Goal: Task Accomplishment & Management: Manage account settings

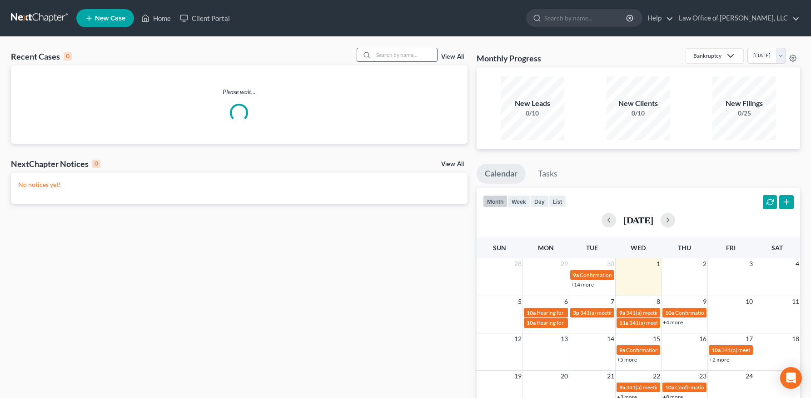
click at [395, 59] on input "search" at bounding box center [406, 54] width 64 height 13
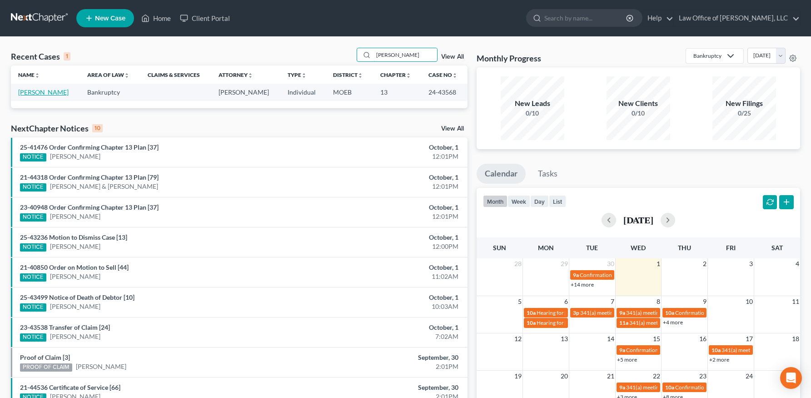
type input "[PERSON_NAME]"
click at [57, 93] on link "[PERSON_NAME]" at bounding box center [43, 92] width 50 height 8
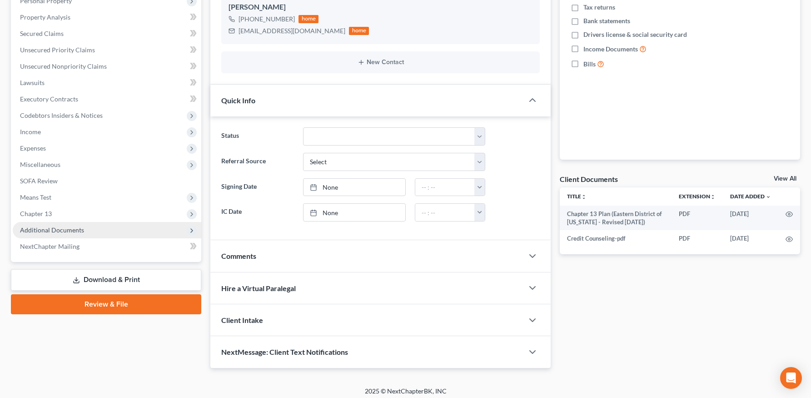
scroll to position [168, 0]
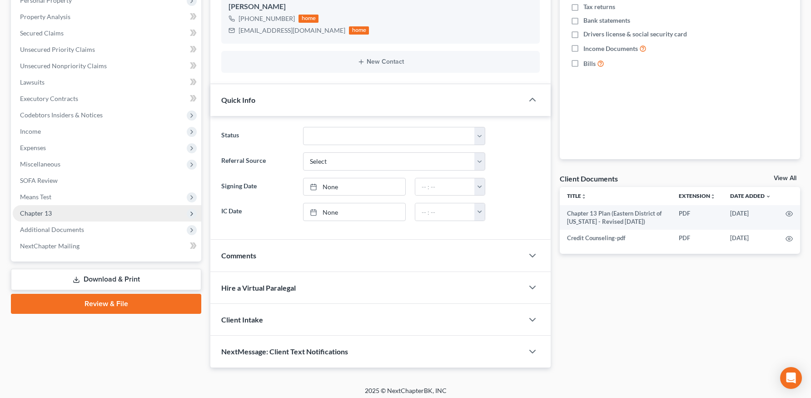
click at [43, 213] on span "Chapter 13" at bounding box center [36, 213] width 32 height 8
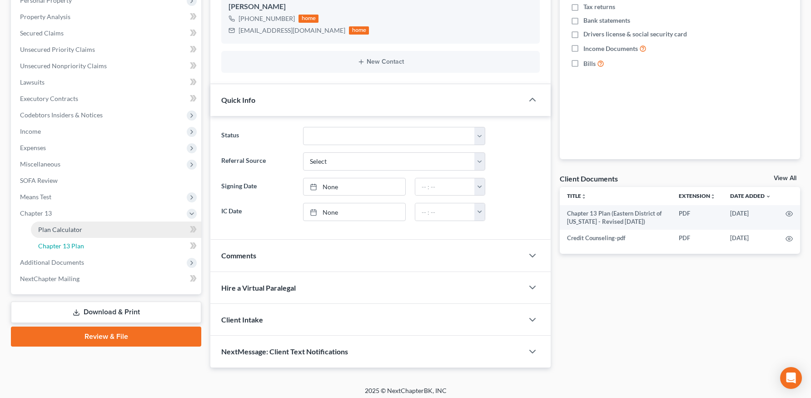
click at [90, 242] on link "Chapter 13 Plan" at bounding box center [116, 246] width 170 height 16
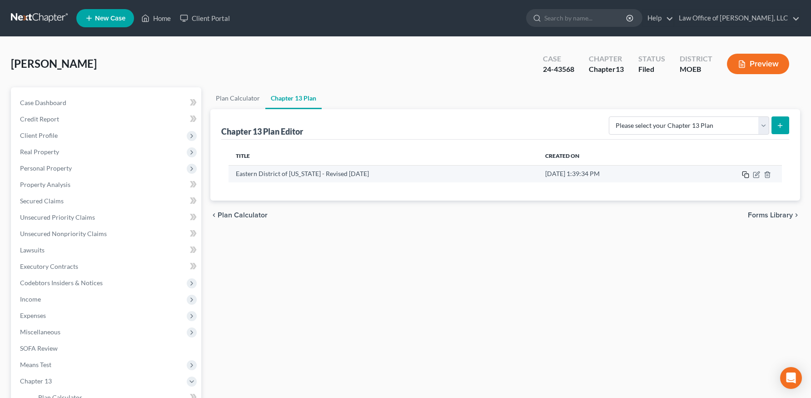
click at [748, 172] on icon "button" at bounding box center [745, 174] width 7 height 7
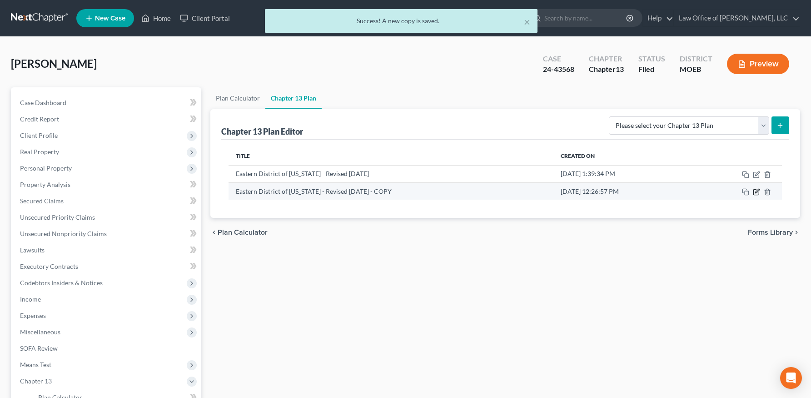
click at [757, 190] on icon "button" at bounding box center [756, 191] width 7 height 7
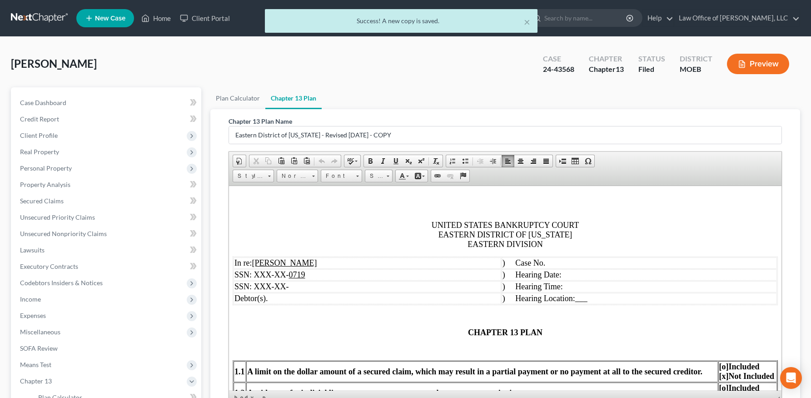
click at [544, 263] on td ") Case No." at bounding box center [639, 262] width 275 height 11
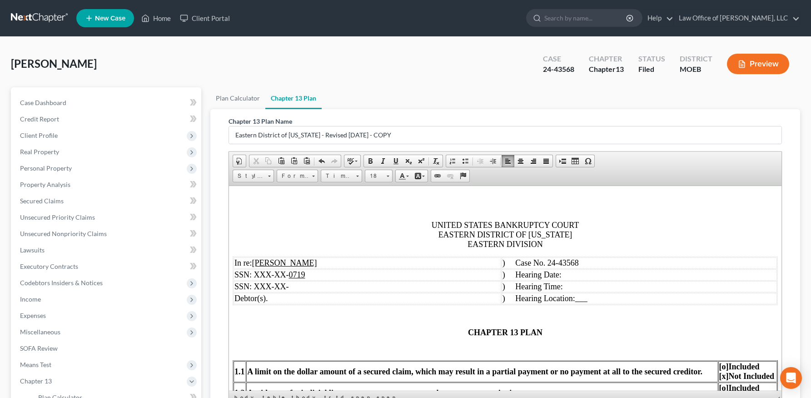
click at [564, 275] on td ") Hearing Date:" at bounding box center [639, 274] width 275 height 11
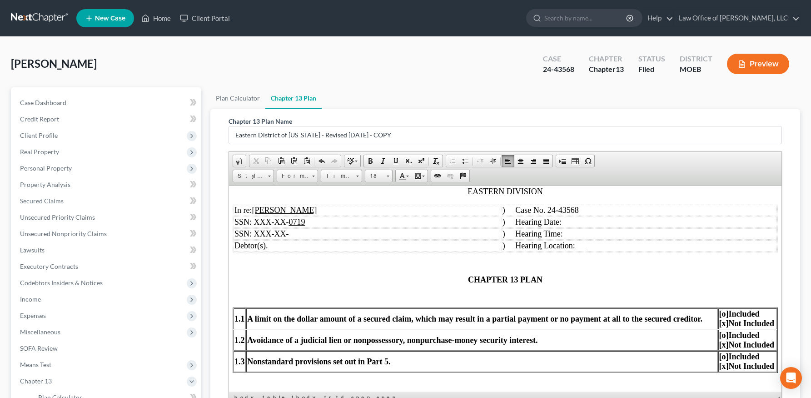
scroll to position [55, 0]
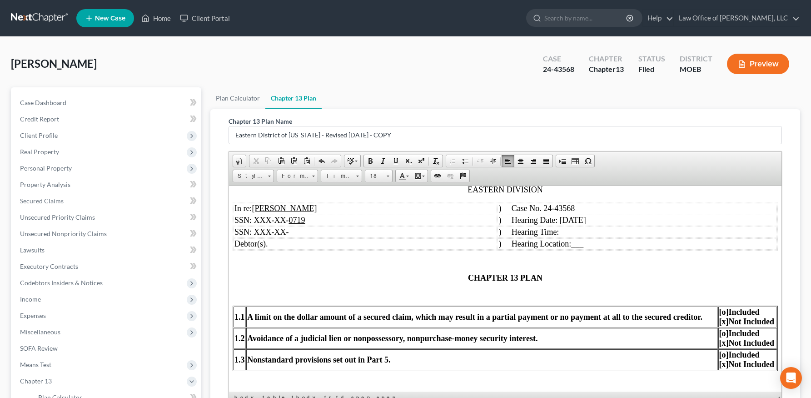
click at [526, 234] on td ") Hearing Time:" at bounding box center [638, 231] width 280 height 11
click at [548, 246] on td ") Hearing Location: ___" at bounding box center [638, 243] width 280 height 11
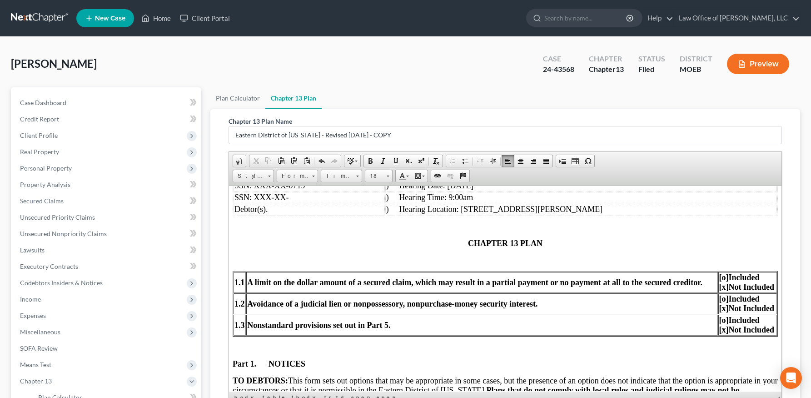
scroll to position [109, 0]
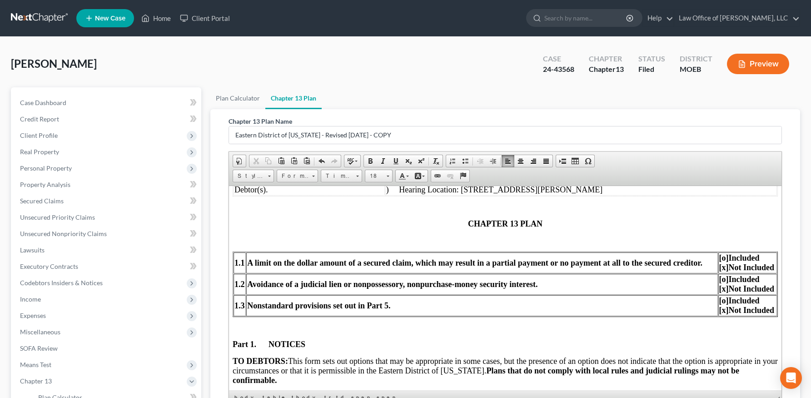
click at [466, 224] on p "CHAPTER 13 PLAN" at bounding box center [505, 224] width 545 height 10
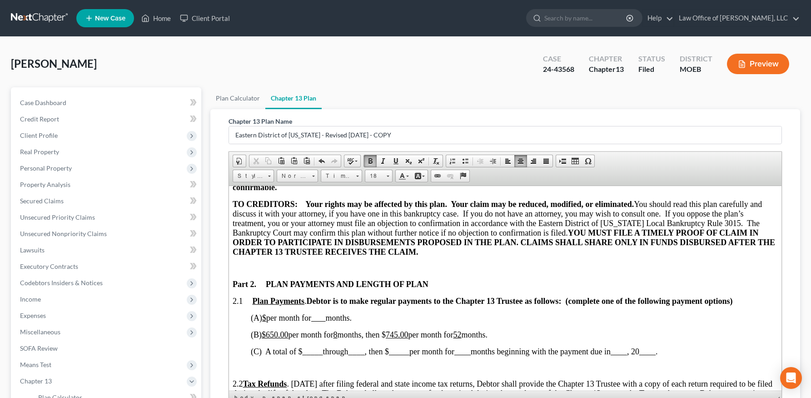
scroll to position [302, 0]
click at [279, 333] on span "650.00" at bounding box center [277, 333] width 23 height 9
drag, startPoint x: 290, startPoint y: 333, endPoint x: 289, endPoint y: 338, distance: 4.6
click at [290, 333] on span "(B) $ 650.00 per month for 8 months, then $" at bounding box center [318, 333] width 135 height 9
click at [272, 335] on span "6." at bounding box center [269, 333] width 6 height 9
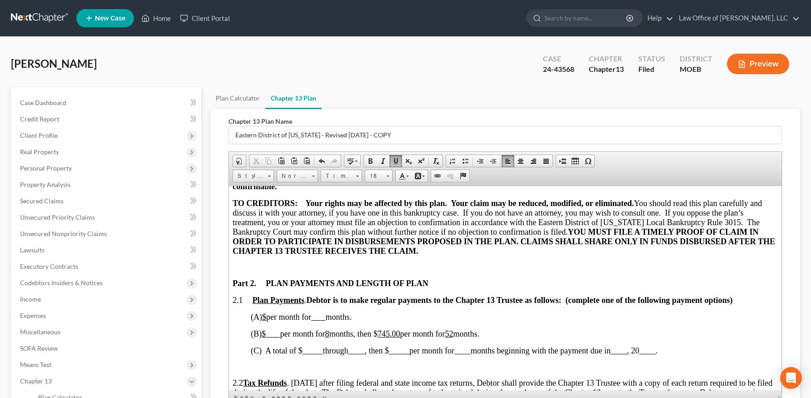
click at [329, 333] on span "8" at bounding box center [327, 333] width 4 height 9
click at [400, 334] on span "745.00" at bounding box center [389, 333] width 23 height 9
click at [386, 334] on span "00" at bounding box center [382, 333] width 8 height 9
click at [406, 333] on span "0 0" at bounding box center [392, 333] width 29 height 9
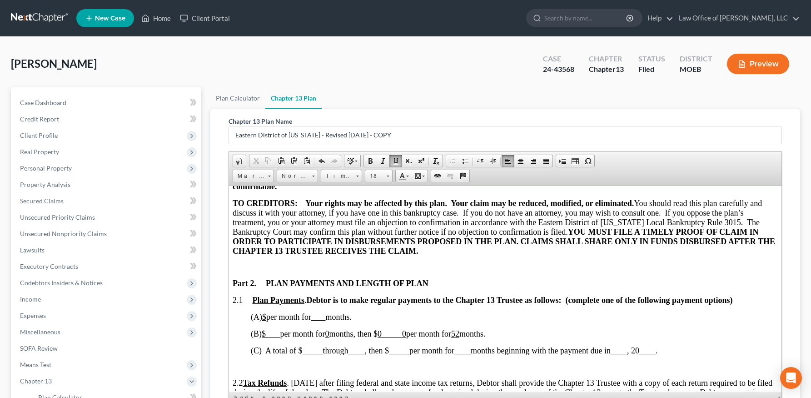
click at [414, 334] on span "per month for" at bounding box center [428, 333] width 45 height 9
click at [382, 333] on span "0" at bounding box center [380, 333] width 4 height 9
drag, startPoint x: 462, startPoint y: 333, endPoint x: 459, endPoint y: 352, distance: 19.4
click at [451, 333] on span "52" at bounding box center [447, 333] width 8 height 9
drag, startPoint x: 466, startPoint y: 335, endPoint x: 447, endPoint y: 385, distance: 53.4
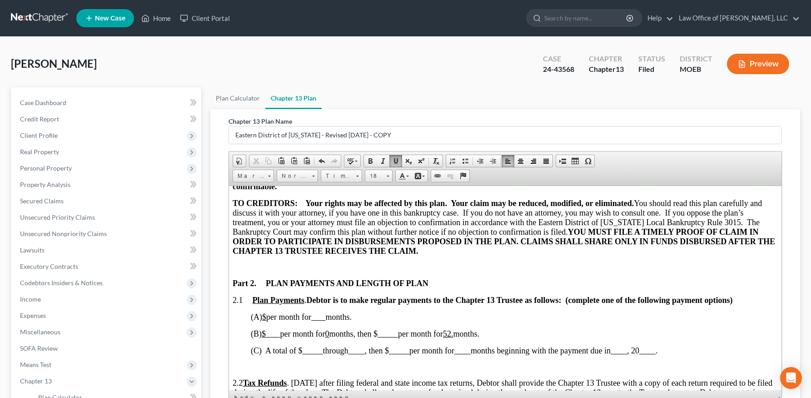
click at [454, 335] on span "52." at bounding box center [448, 333] width 10 height 9
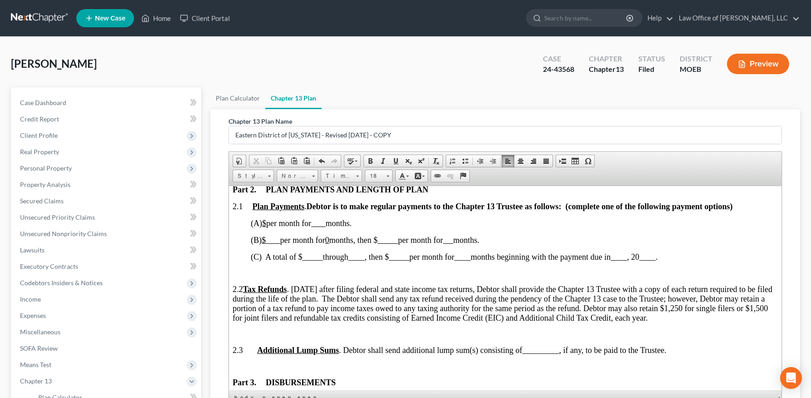
scroll to position [422, 0]
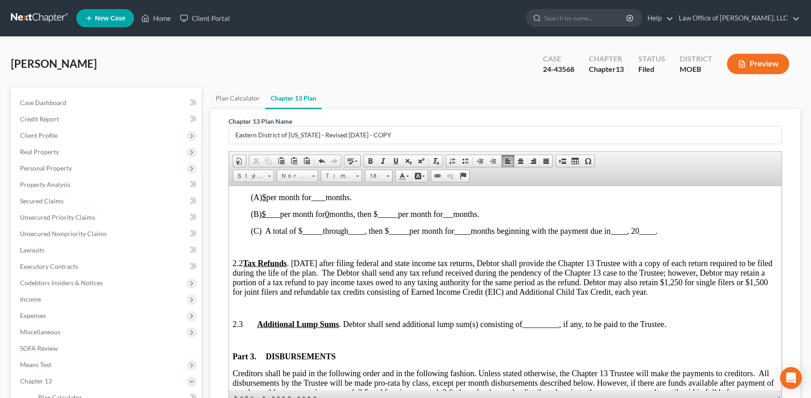
drag, startPoint x: 319, startPoint y: 232, endPoint x: 331, endPoint y: 237, distance: 13.5
click at [319, 232] on span "_____" at bounding box center [313, 230] width 20 height 9
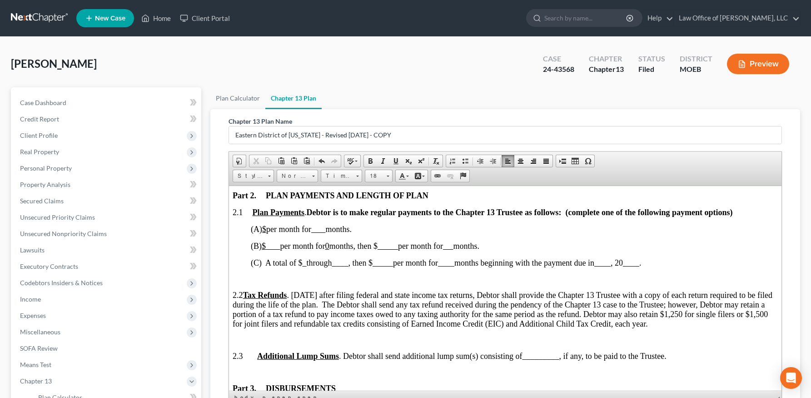
scroll to position [389, 0]
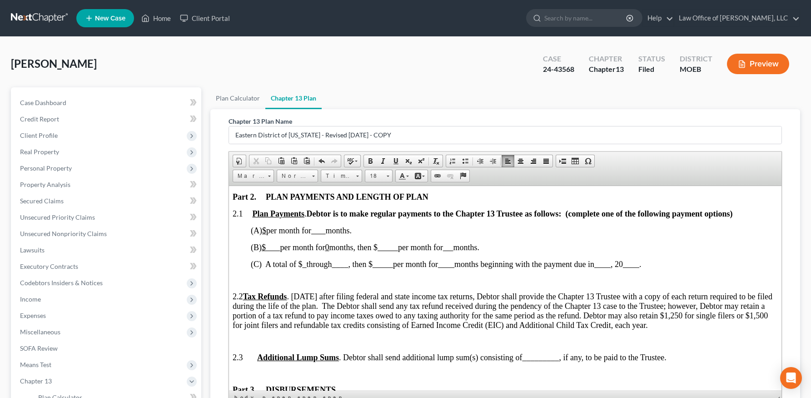
drag, startPoint x: 283, startPoint y: 231, endPoint x: 346, endPoint y: 282, distance: 80.9
click at [266, 231] on u "$" at bounding box center [264, 229] width 4 height 9
drag, startPoint x: 364, startPoint y: 230, endPoint x: 380, endPoint y: 252, distance: 26.9
click at [359, 230] on u at bounding box center [351, 229] width 15 height 9
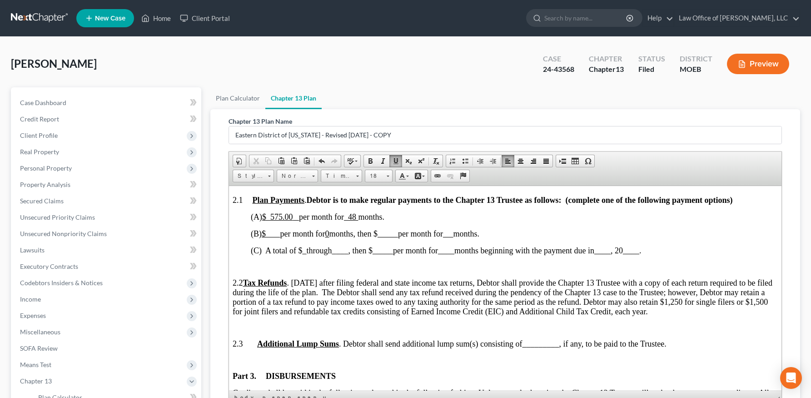
scroll to position [403, 0]
drag, startPoint x: 285, startPoint y: 215, endPoint x: 285, endPoint y: 222, distance: 7.3
click at [285, 215] on u "$ 575.00" at bounding box center [280, 215] width 37 height 9
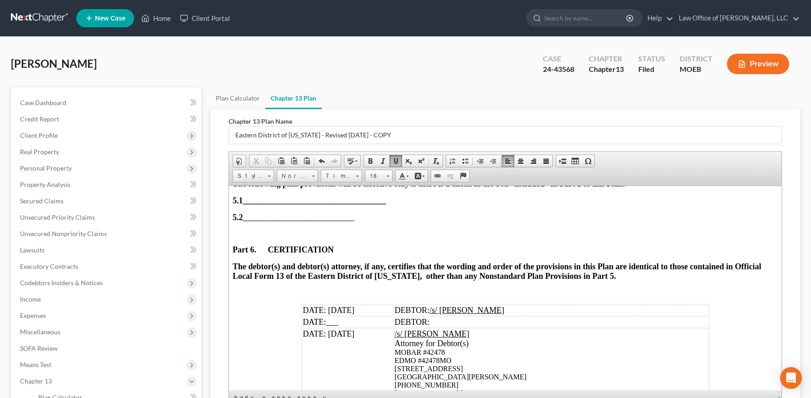
scroll to position [2671, 0]
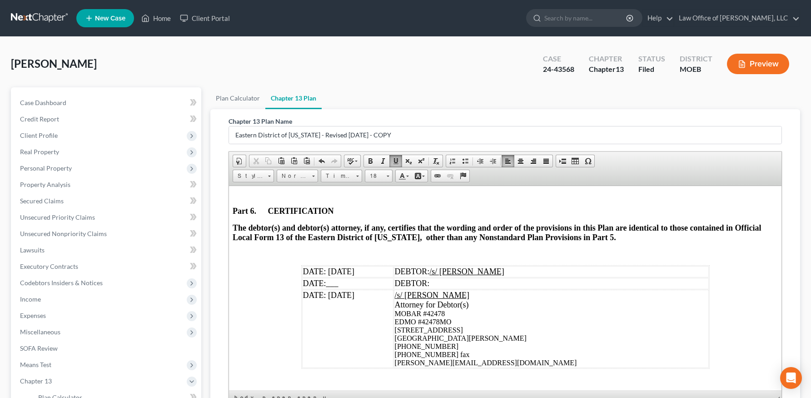
click at [360, 271] on td "DATE: [DATE]" at bounding box center [347, 270] width 91 height 11
drag, startPoint x: 368, startPoint y: 271, endPoint x: 332, endPoint y: 271, distance: 35.9
click at [330, 270] on td "DATE: [DATE]" at bounding box center [347, 270] width 91 height 11
copy span "[DATE]"
drag, startPoint x: 365, startPoint y: 297, endPoint x: 329, endPoint y: 295, distance: 35.5
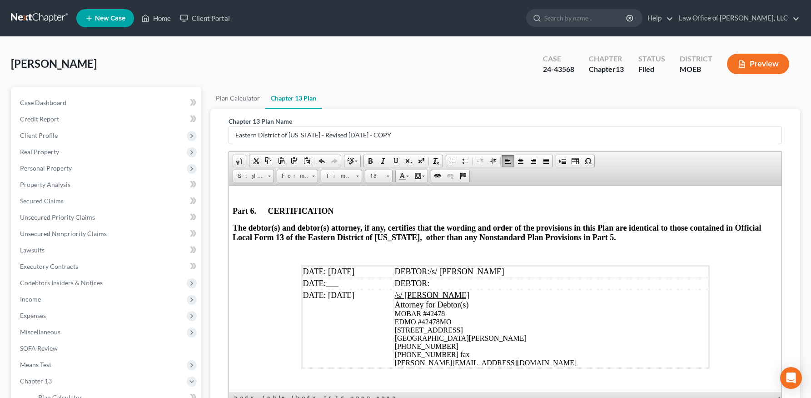
click at [329, 295] on td "DATE: [DATE]" at bounding box center [347, 328] width 91 height 78
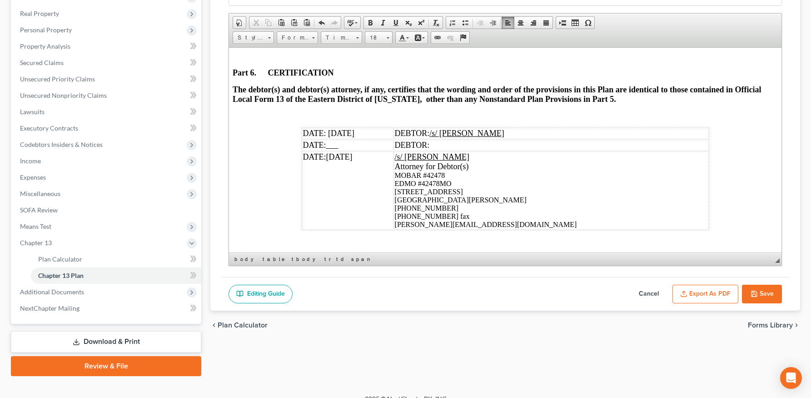
scroll to position [151, 0]
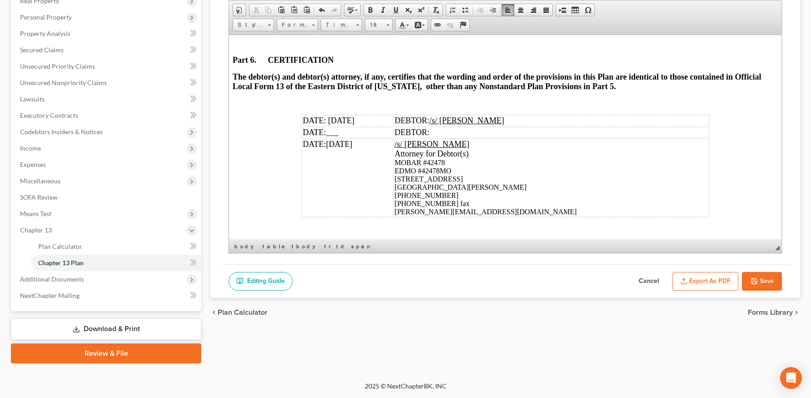
click at [767, 279] on button "Save" at bounding box center [762, 281] width 40 height 19
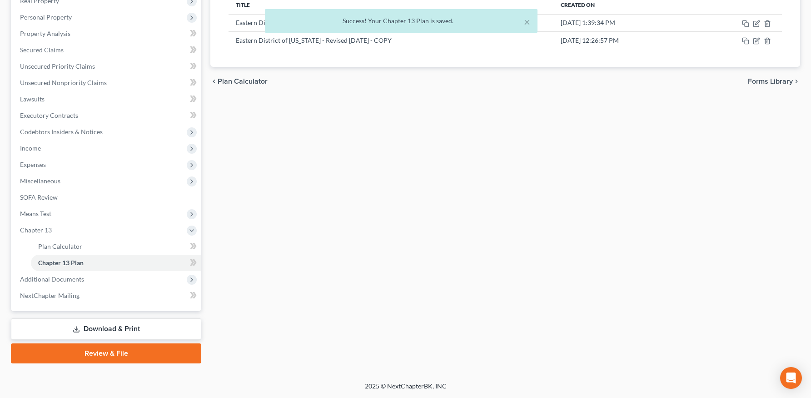
scroll to position [0, 0]
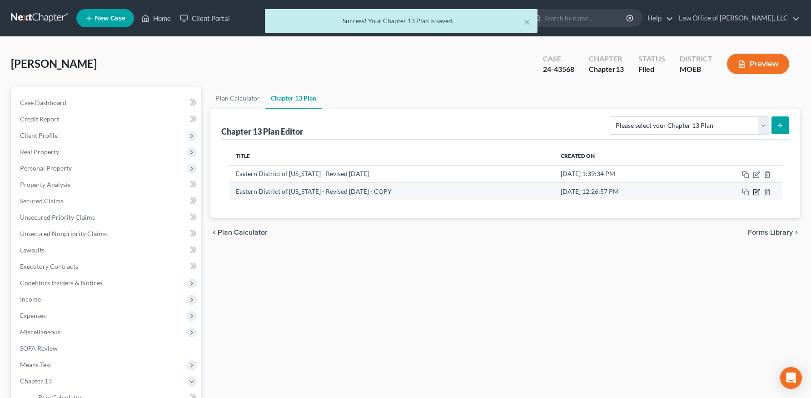
click at [756, 190] on icon "button" at bounding box center [756, 192] width 5 height 5
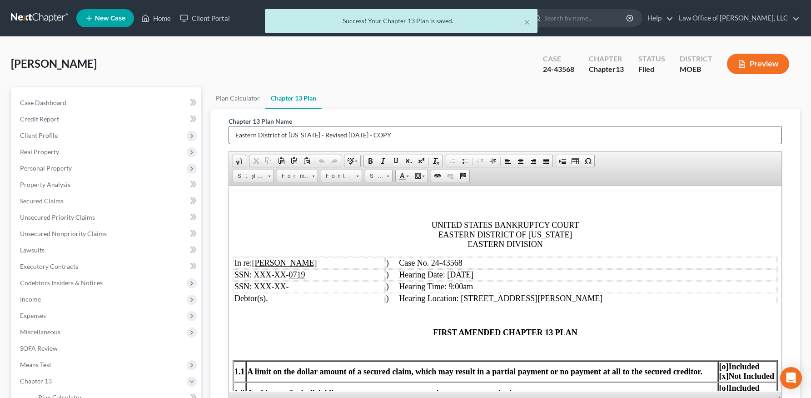
drag, startPoint x: 394, startPoint y: 139, endPoint x: 316, endPoint y: 136, distance: 77.8
click at [316, 136] on input "Eastern District of [US_STATE] - Revised [DATE] - COPY" at bounding box center [505, 134] width 553 height 17
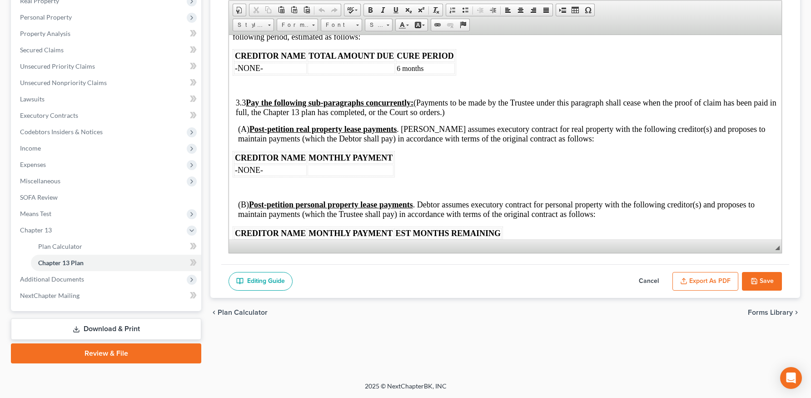
scroll to position [712, 0]
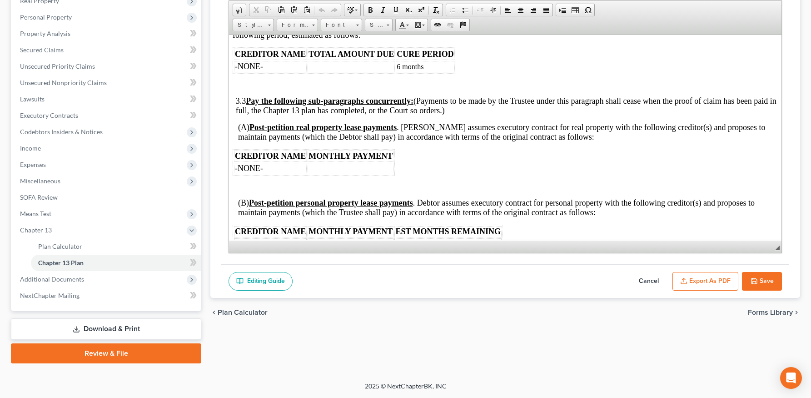
type input "Eastern District of [US_STATE] - First Amended Plan [DATE]"
click at [763, 280] on button "Save" at bounding box center [762, 281] width 40 height 19
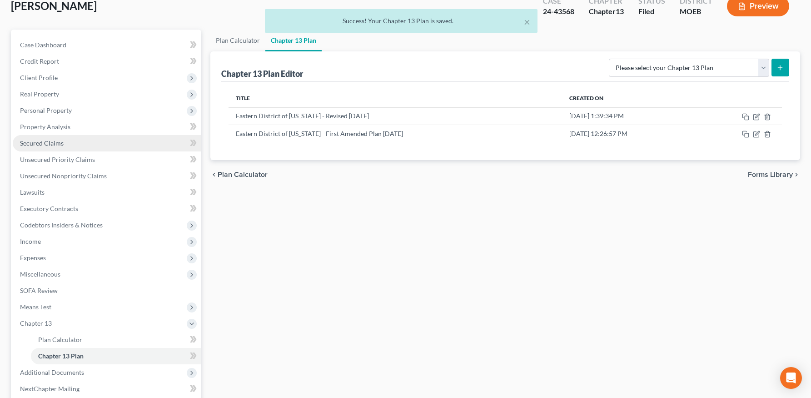
scroll to position [151, 0]
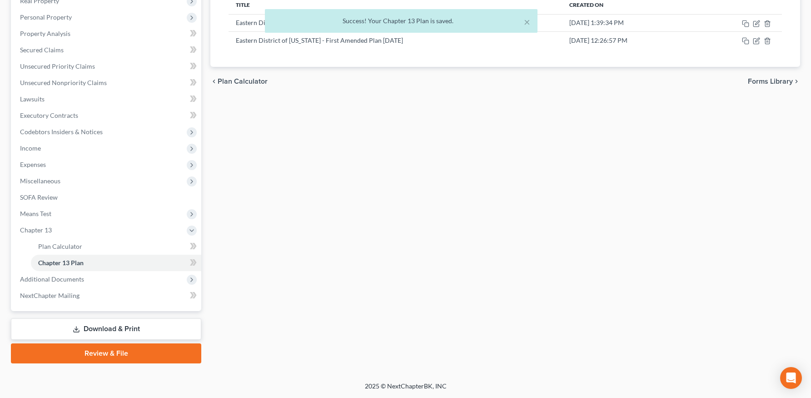
click at [81, 324] on link "Download & Print" at bounding box center [106, 328] width 190 height 21
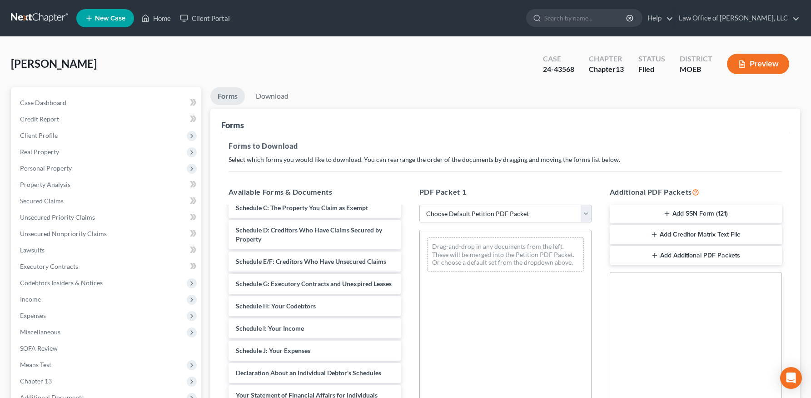
scroll to position [131, 0]
click at [469, 212] on select "Choose Default Petition PDF Packet Complete Bankruptcy Petition (all forms and …" at bounding box center [506, 214] width 172 height 18
select select "2"
click at [420, 205] on select "Choose Default Petition PDF Packet Complete Bankruptcy Petition (all forms and …" at bounding box center [506, 214] width 172 height 18
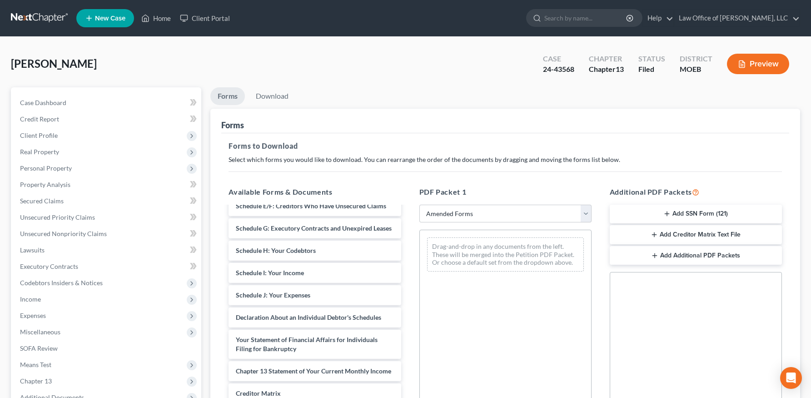
click at [297, 262] on div "Voluntary Petition for Individuals Filing for Bankruptcy Summary of Your Assets…" at bounding box center [314, 277] width 187 height 404
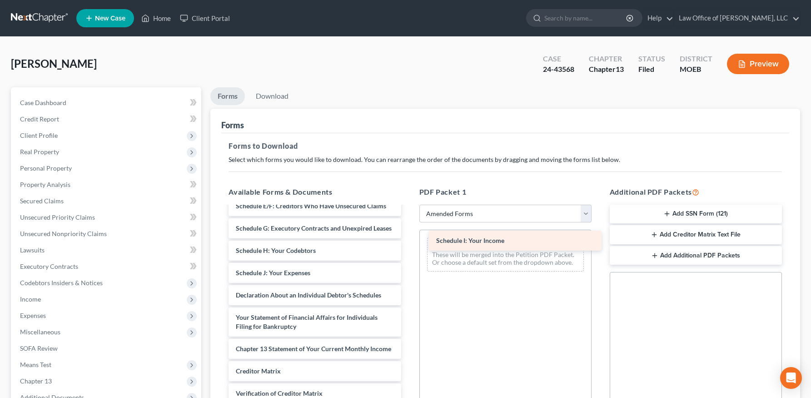
drag, startPoint x: 296, startPoint y: 270, endPoint x: 483, endPoint y: 239, distance: 190.0
click at [408, 237] on div "Schedule I: Your Income Voluntary Petition for Individuals Filing for Bankruptc…" at bounding box center [314, 265] width 187 height 381
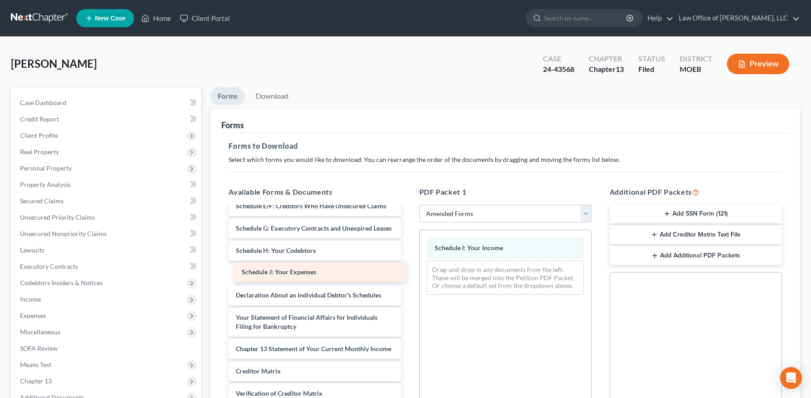
scroll to position [114, 0]
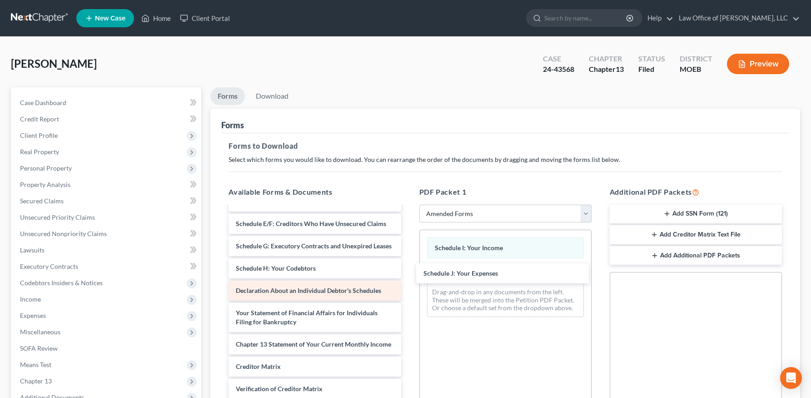
drag, startPoint x: 310, startPoint y: 271, endPoint x: 363, endPoint y: 293, distance: 57.1
click at [408, 270] on div "Schedule J: Your Expenses Voluntary Petition for Individuals Filing for Bankrup…" at bounding box center [314, 272] width 187 height 359
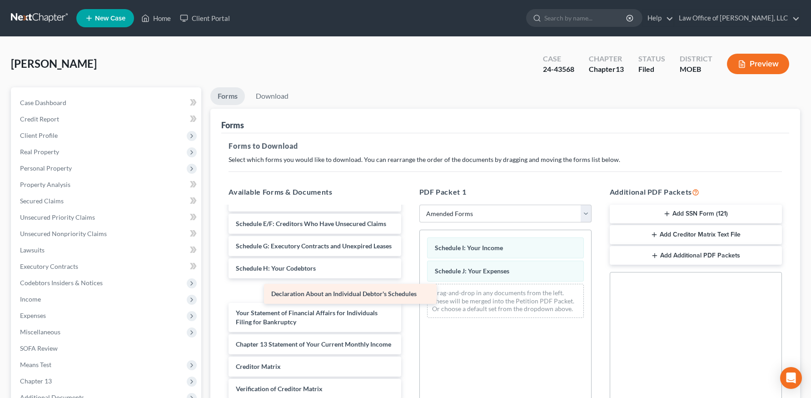
scroll to position [91, 0]
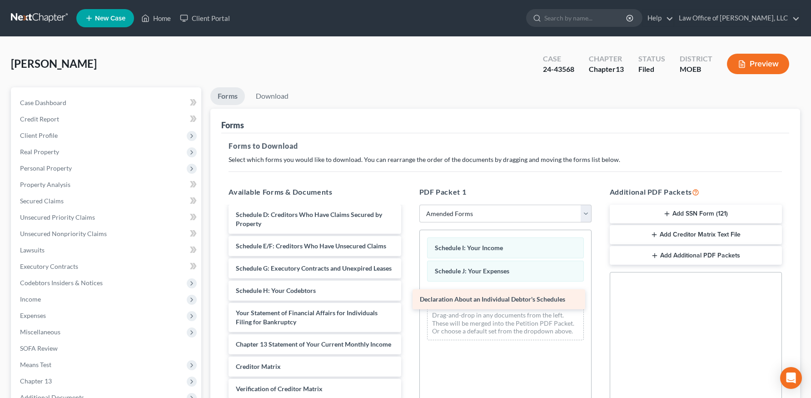
drag, startPoint x: 315, startPoint y: 289, endPoint x: 503, endPoint y: 295, distance: 187.4
click at [408, 295] on div "Declaration About an Individual Debtor's Schedules Voluntary Petition for Indiv…" at bounding box center [314, 283] width 187 height 337
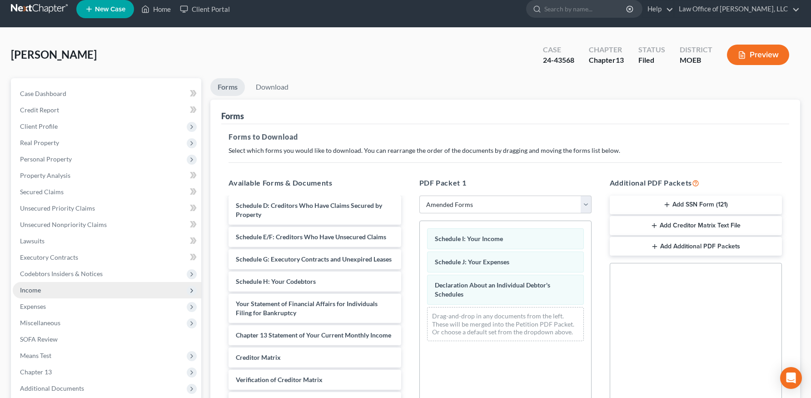
scroll to position [10, 0]
click at [57, 288] on span "Income" at bounding box center [107, 289] width 189 height 16
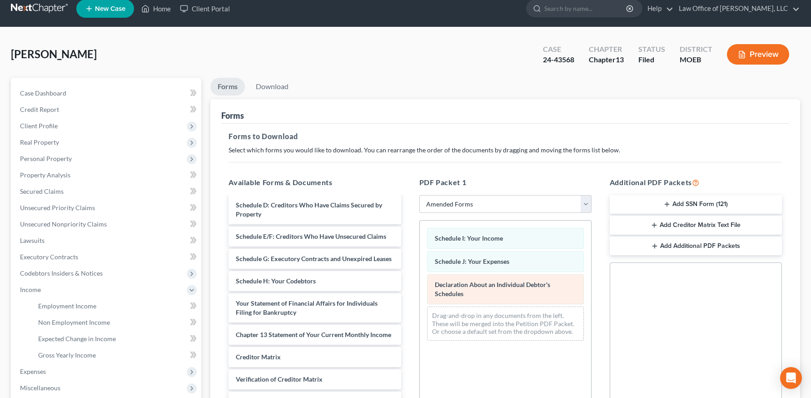
scroll to position [184, 0]
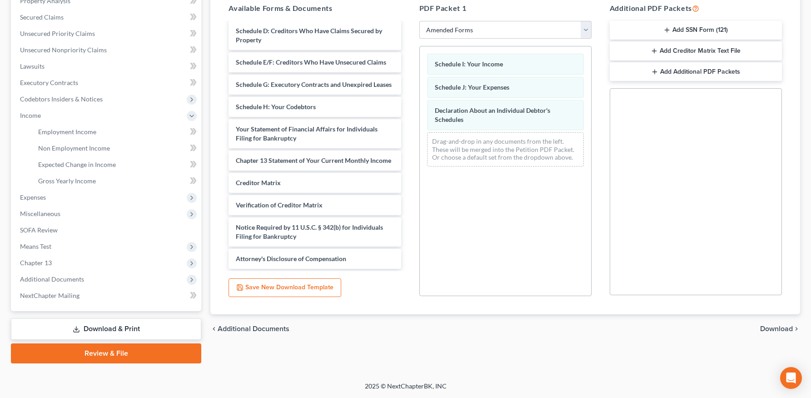
click at [789, 325] on span "Download" at bounding box center [777, 328] width 33 height 7
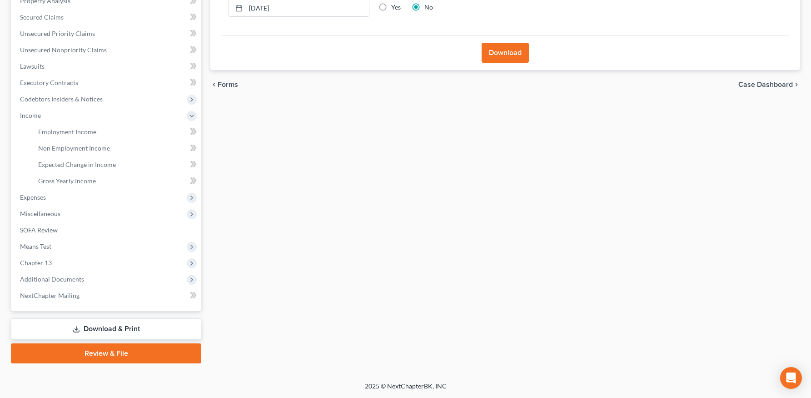
click at [498, 53] on button "Download" at bounding box center [505, 53] width 47 height 20
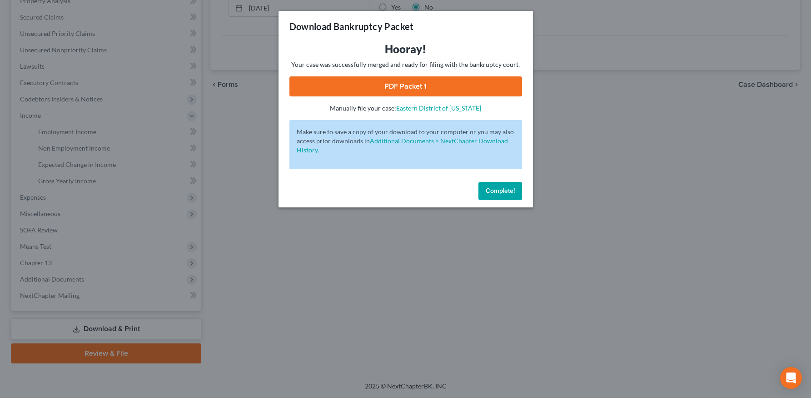
click at [431, 93] on link "PDF Packet 1" at bounding box center [406, 86] width 233 height 20
click at [513, 188] on span "Complete!" at bounding box center [500, 191] width 29 height 8
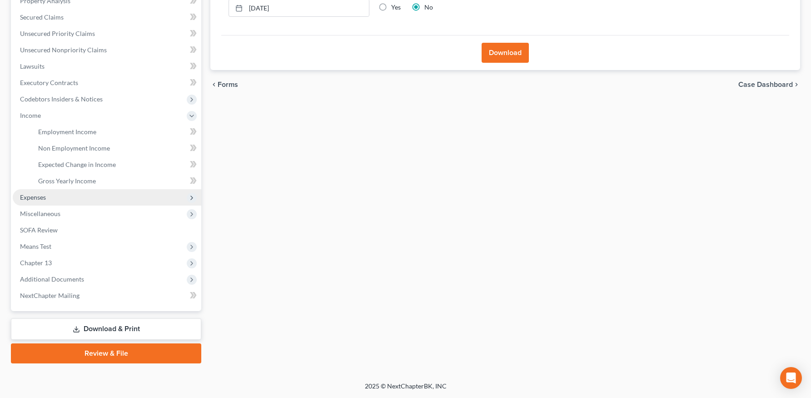
click at [47, 194] on span "Expenses" at bounding box center [107, 197] width 189 height 16
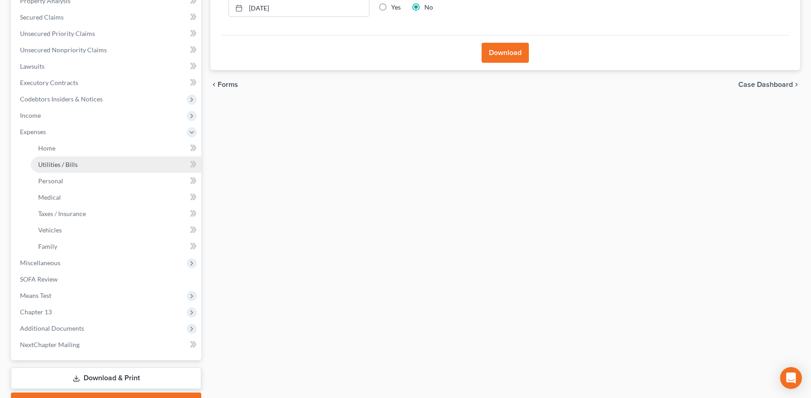
click at [69, 165] on span "Utilities / Bills" at bounding box center [58, 164] width 40 height 8
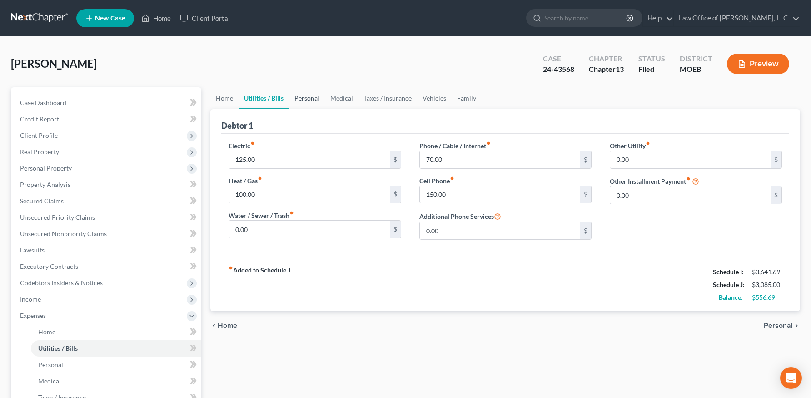
click at [294, 94] on link "Personal" at bounding box center [307, 98] width 36 height 22
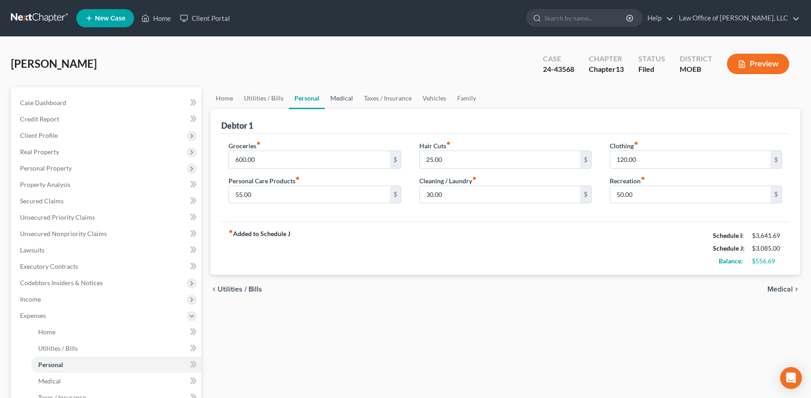
click at [344, 98] on link "Medical" at bounding box center [342, 98] width 34 height 22
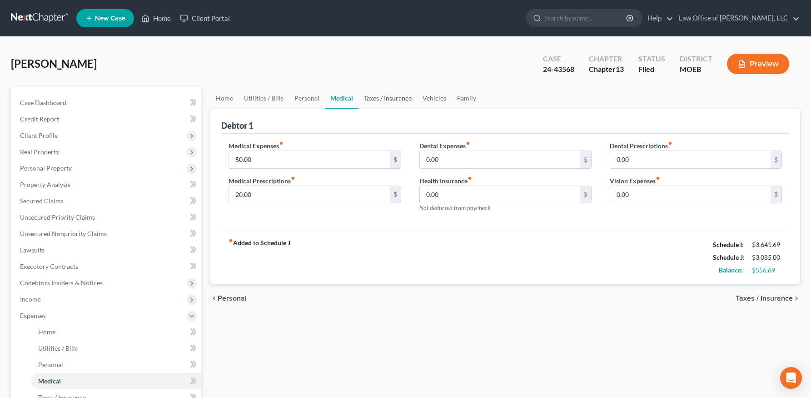
click at [374, 96] on link "Taxes / Insurance" at bounding box center [388, 98] width 59 height 22
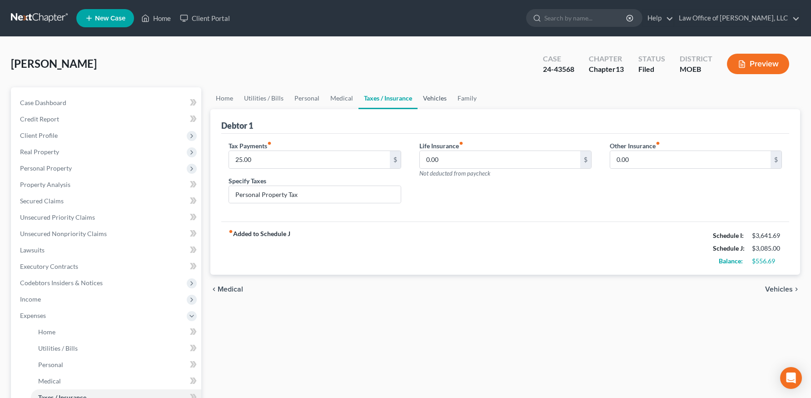
click at [435, 100] on link "Vehicles" at bounding box center [435, 98] width 35 height 22
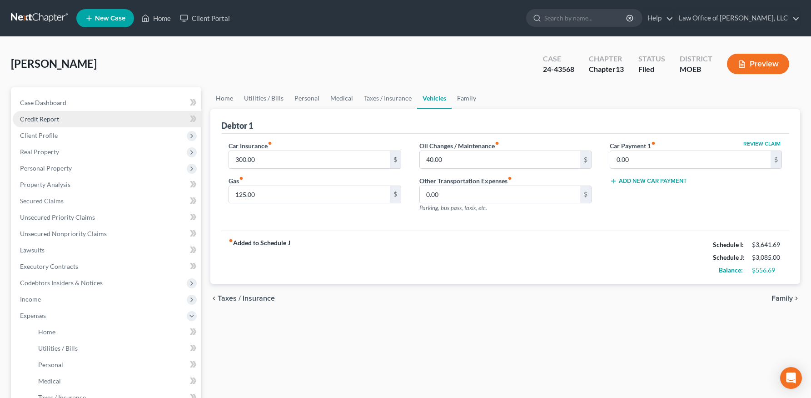
click at [69, 125] on link "Credit Report" at bounding box center [107, 119] width 189 height 16
